Goal: Complete application form

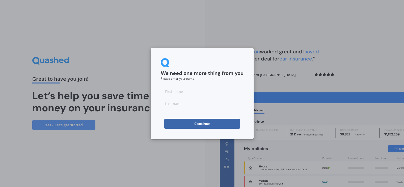
click at [177, 91] on input at bounding box center [202, 91] width 83 height 10
type input "[PERSON_NAME]"
click at [175, 103] on input at bounding box center [202, 103] width 83 height 10
type input "Maultsaid"
click at [169, 124] on button "Continue" at bounding box center [202, 123] width 76 height 10
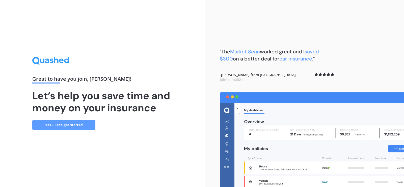
click at [56, 126] on link "Yes - Let’s get started" at bounding box center [63, 125] width 63 height 10
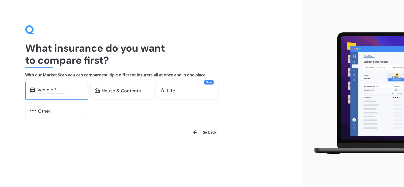
click at [45, 91] on div "Vehicle *" at bounding box center [46, 89] width 19 height 5
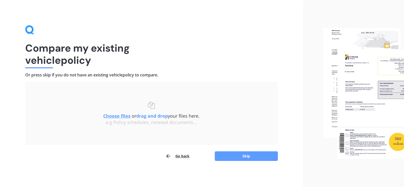
click at [184, 154] on button "Go back" at bounding box center [177, 156] width 24 height 10
